Goal: Transaction & Acquisition: Book appointment/travel/reservation

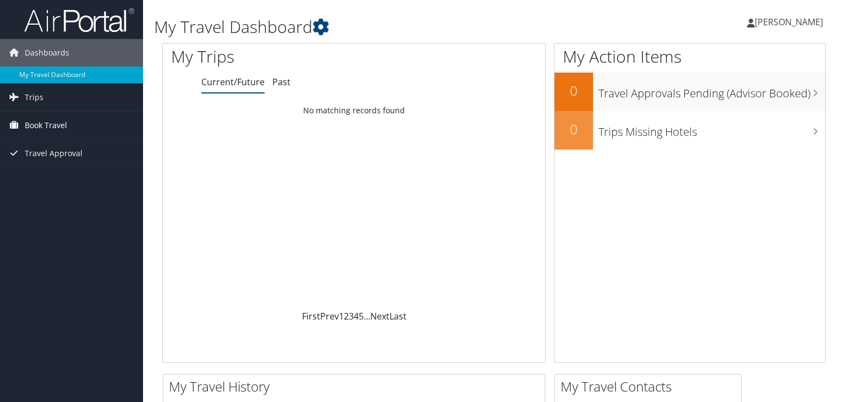
click at [67, 131] on span "Book Travel" at bounding box center [46, 125] width 42 height 27
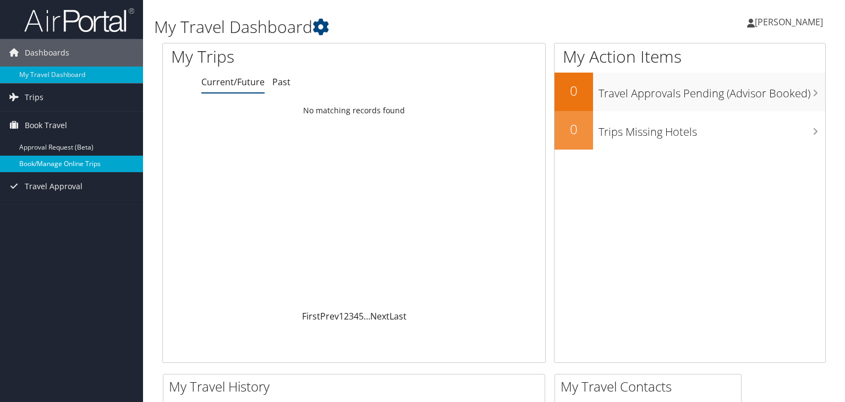
click at [84, 166] on link "Book/Manage Online Trips" at bounding box center [71, 164] width 143 height 16
